Goal: Register for event/course

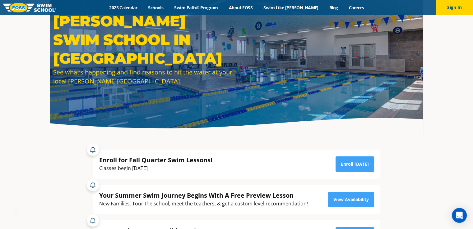
scroll to position [124, 0]
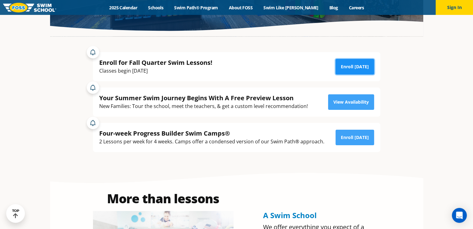
click at [356, 64] on link "Enroll Today" at bounding box center [354, 67] width 39 height 16
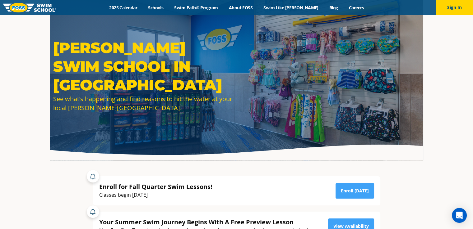
drag, startPoint x: 293, startPoint y: 5, endPoint x: 280, endPoint y: 42, distance: 38.6
click at [293, 5] on link "Swim Like [PERSON_NAME]" at bounding box center [291, 8] width 66 height 6
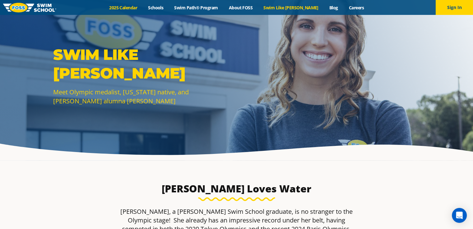
click at [134, 7] on link "2025 Calendar" at bounding box center [123, 8] width 39 height 6
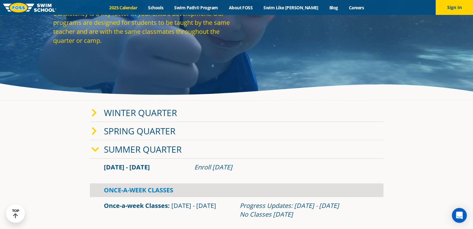
scroll to position [31, 0]
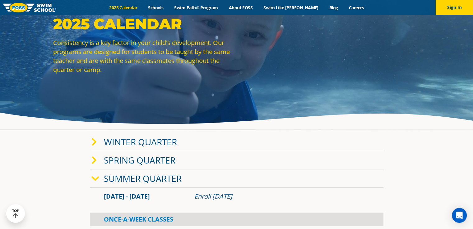
drag, startPoint x: 133, startPoint y: 7, endPoint x: 143, endPoint y: 33, distance: 27.1
click at [133, 8] on link "2025 Calendar" at bounding box center [123, 8] width 39 height 6
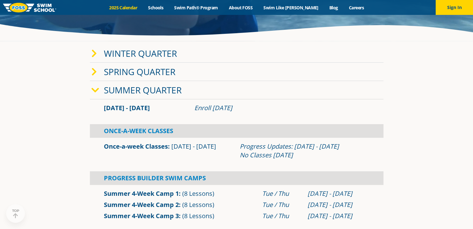
scroll to position [124, 0]
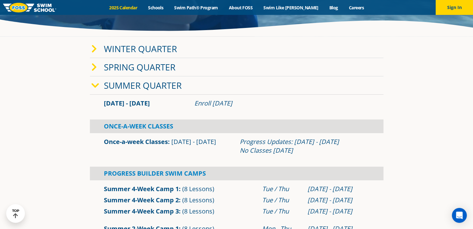
click at [140, 50] on link "Winter Quarter" at bounding box center [140, 49] width 73 height 12
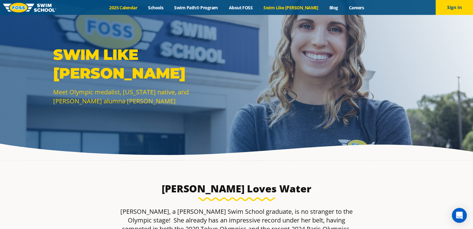
click at [132, 7] on link "2025 Calendar" at bounding box center [123, 8] width 39 height 6
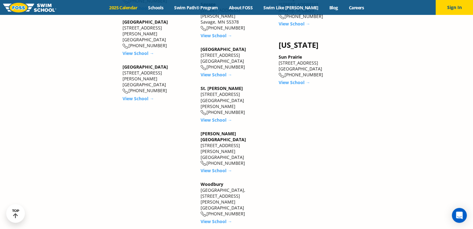
scroll to position [1088, 0]
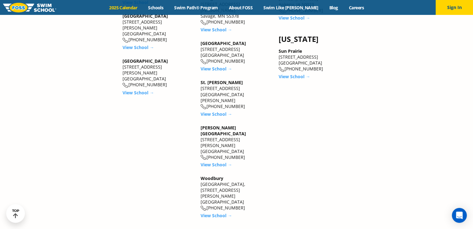
drag, startPoint x: 289, startPoint y: 73, endPoint x: 291, endPoint y: 78, distance: 5.2
click at [290, 74] on link "View School →" at bounding box center [293, 77] width 31 height 6
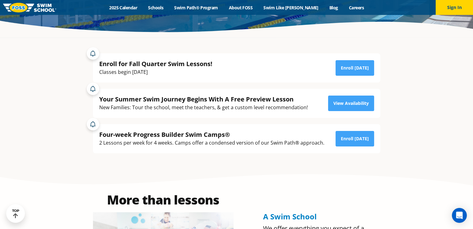
scroll to position [124, 0]
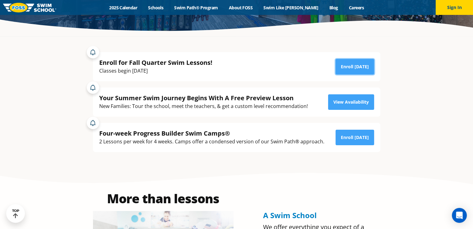
drag, startPoint x: 358, startPoint y: 67, endPoint x: 304, endPoint y: 81, distance: 56.1
click at [358, 68] on link "Enroll Today" at bounding box center [354, 67] width 39 height 16
